Goal: Browse casually: Explore the website without a specific task or goal

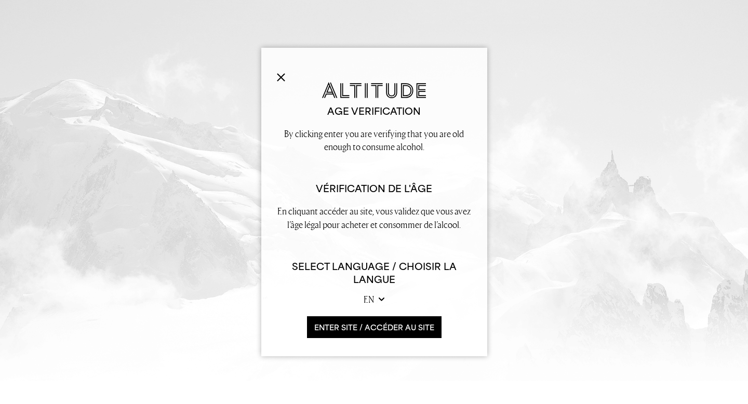
click at [327, 320] on button "ENTER SITE / accéder au site" at bounding box center [374, 328] width 135 height 22
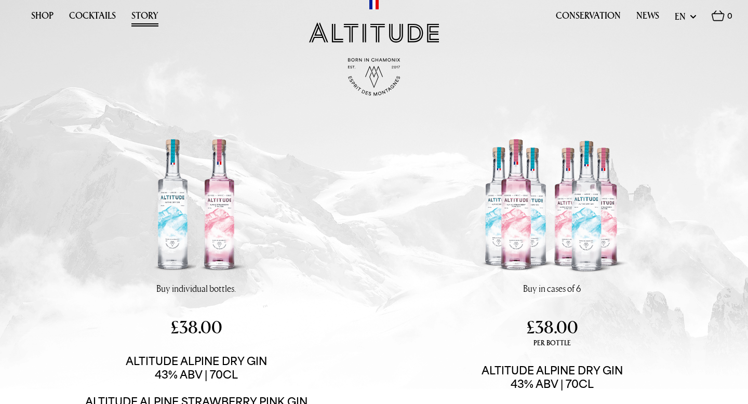
click at [143, 17] on link "Story" at bounding box center [144, 18] width 27 height 16
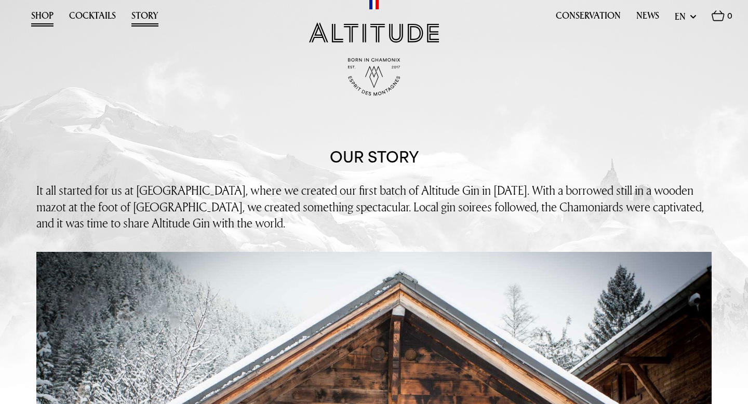
click at [47, 12] on link "Shop" at bounding box center [42, 18] width 22 height 16
